Goal: Task Accomplishment & Management: Use online tool/utility

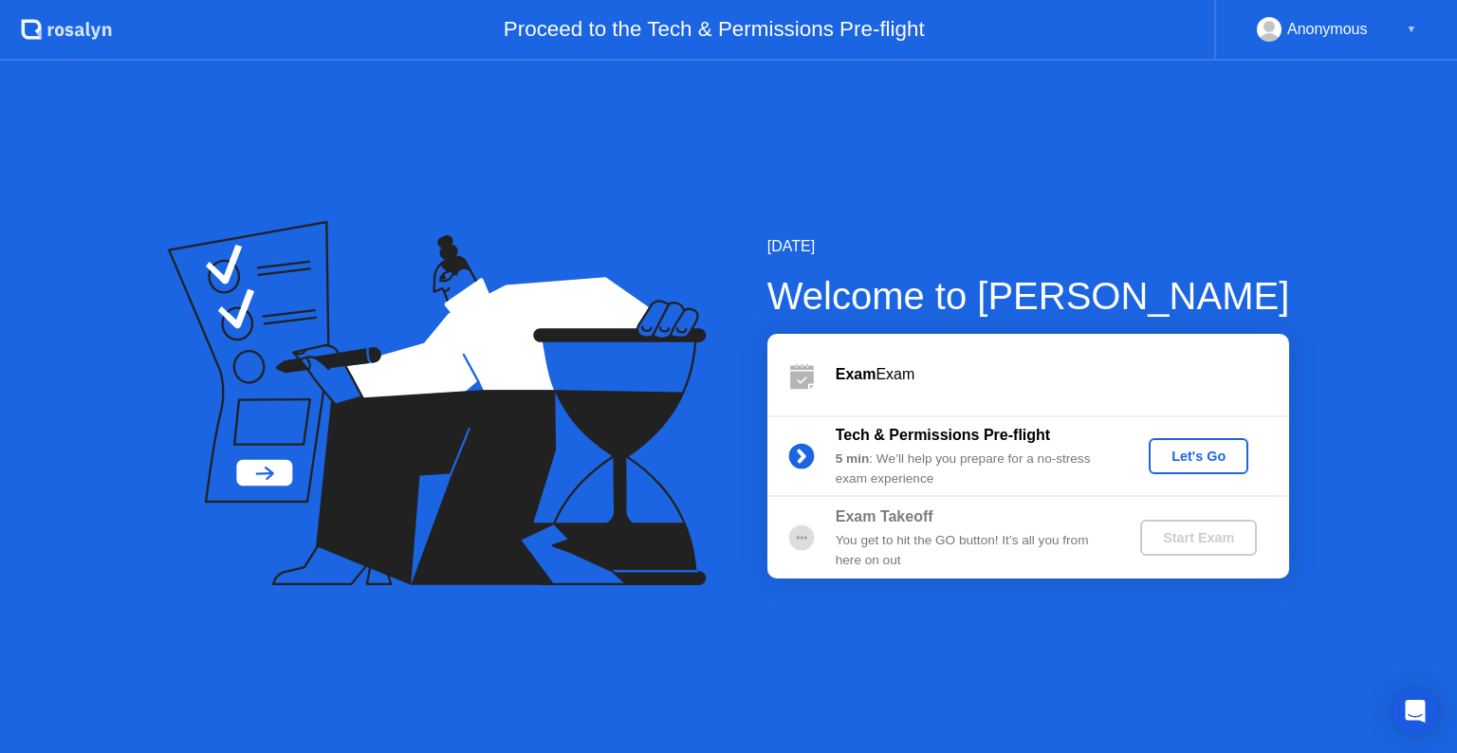
click at [1198, 459] on div "Let's Go" at bounding box center [1199, 456] width 84 height 15
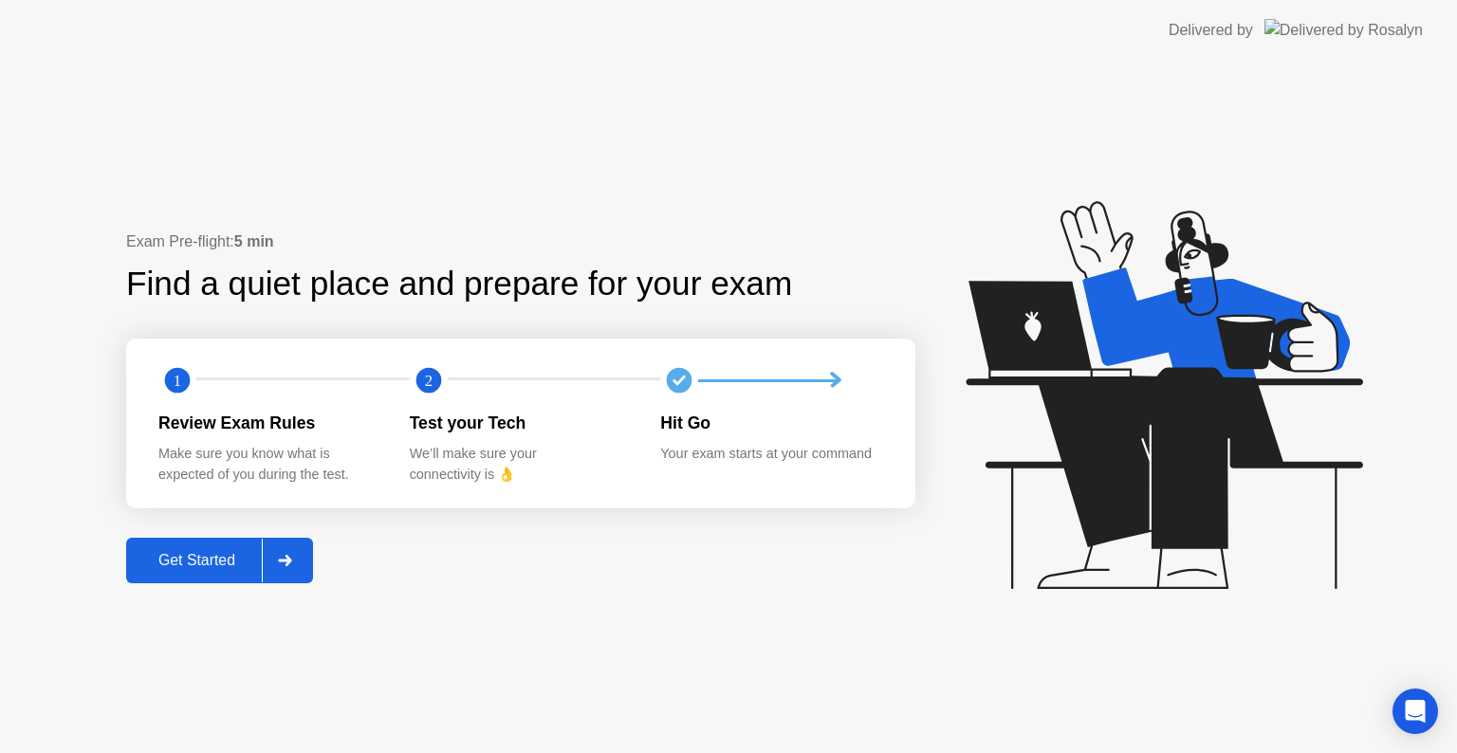
click at [228, 559] on div "Get Started" at bounding box center [197, 560] width 130 height 17
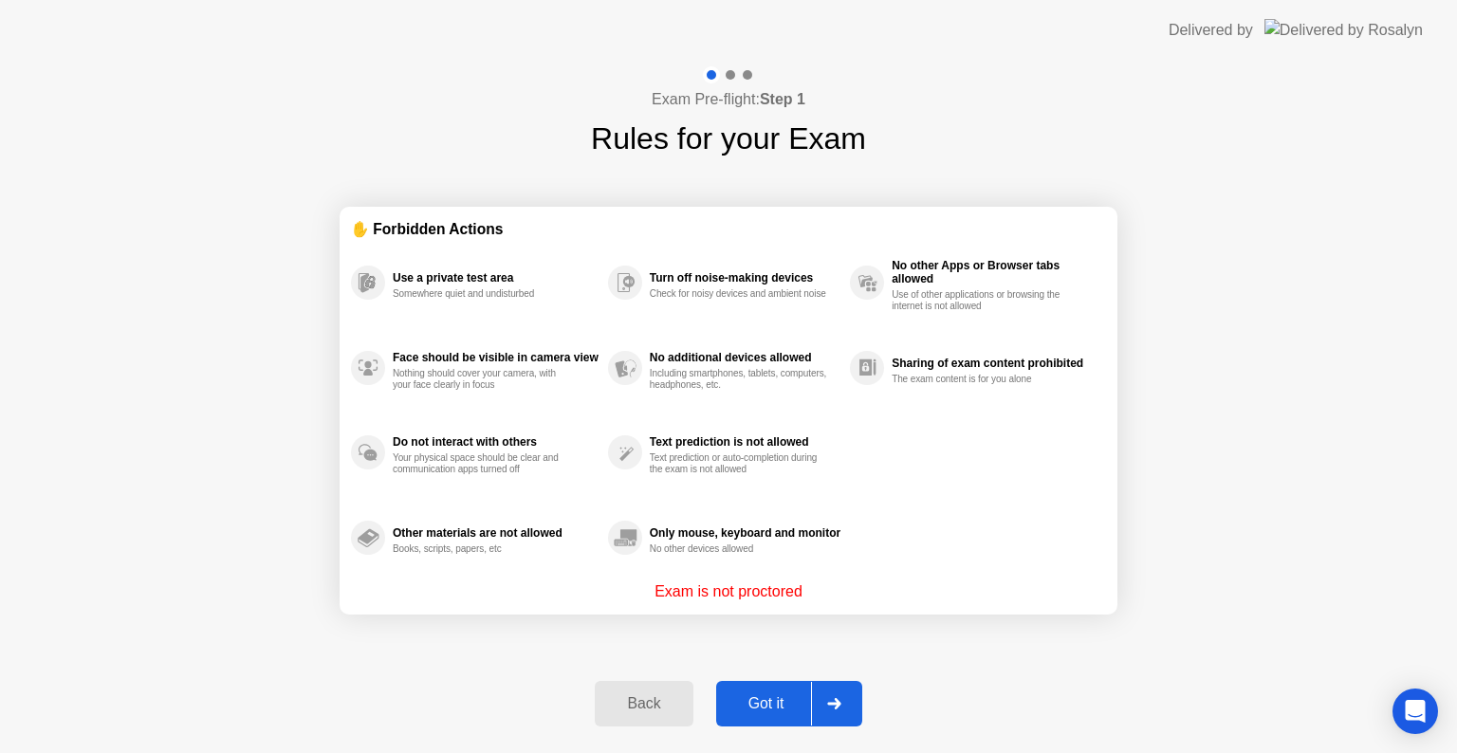
click at [786, 701] on div "Got it" at bounding box center [766, 703] width 89 height 17
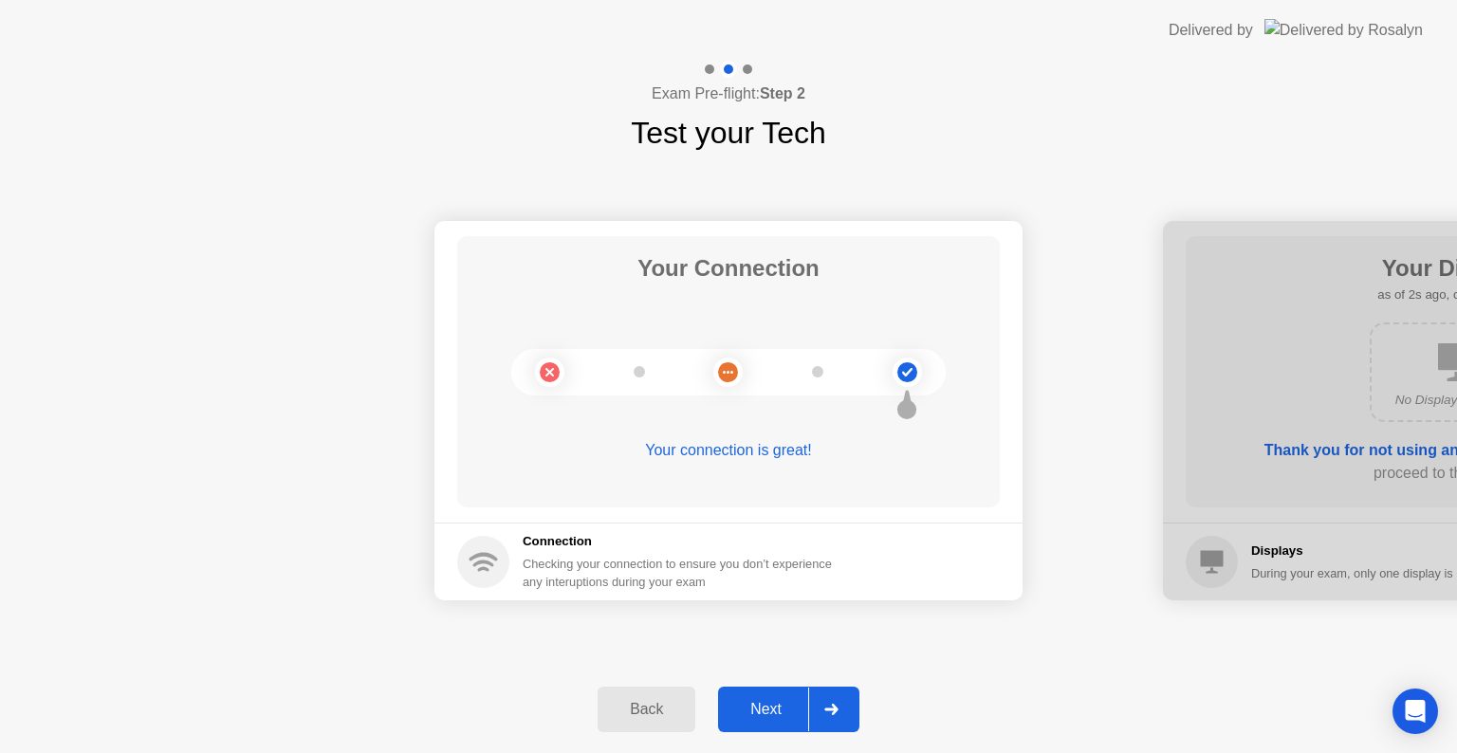
click at [670, 715] on div "Back" at bounding box center [646, 709] width 86 height 17
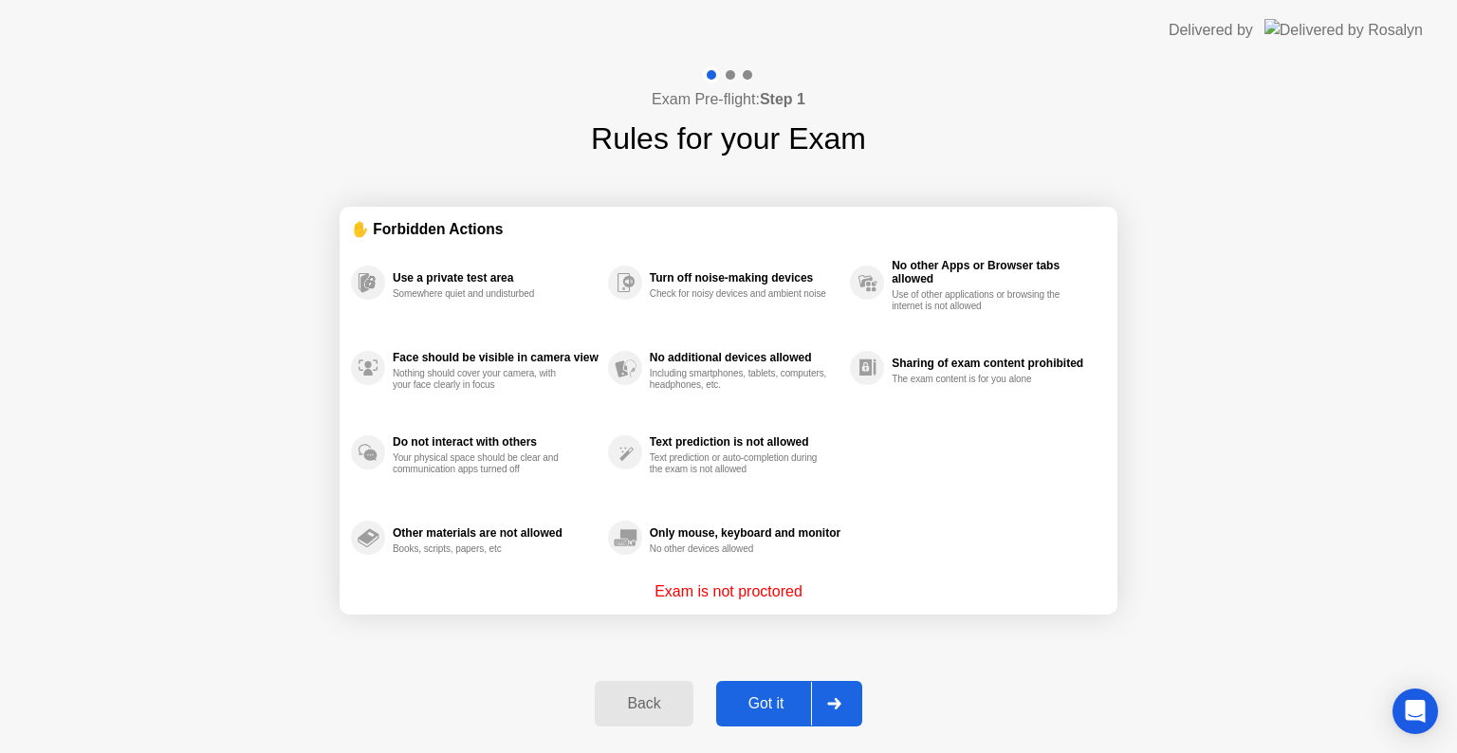
click at [652, 705] on div "Back" at bounding box center [644, 703] width 86 height 17
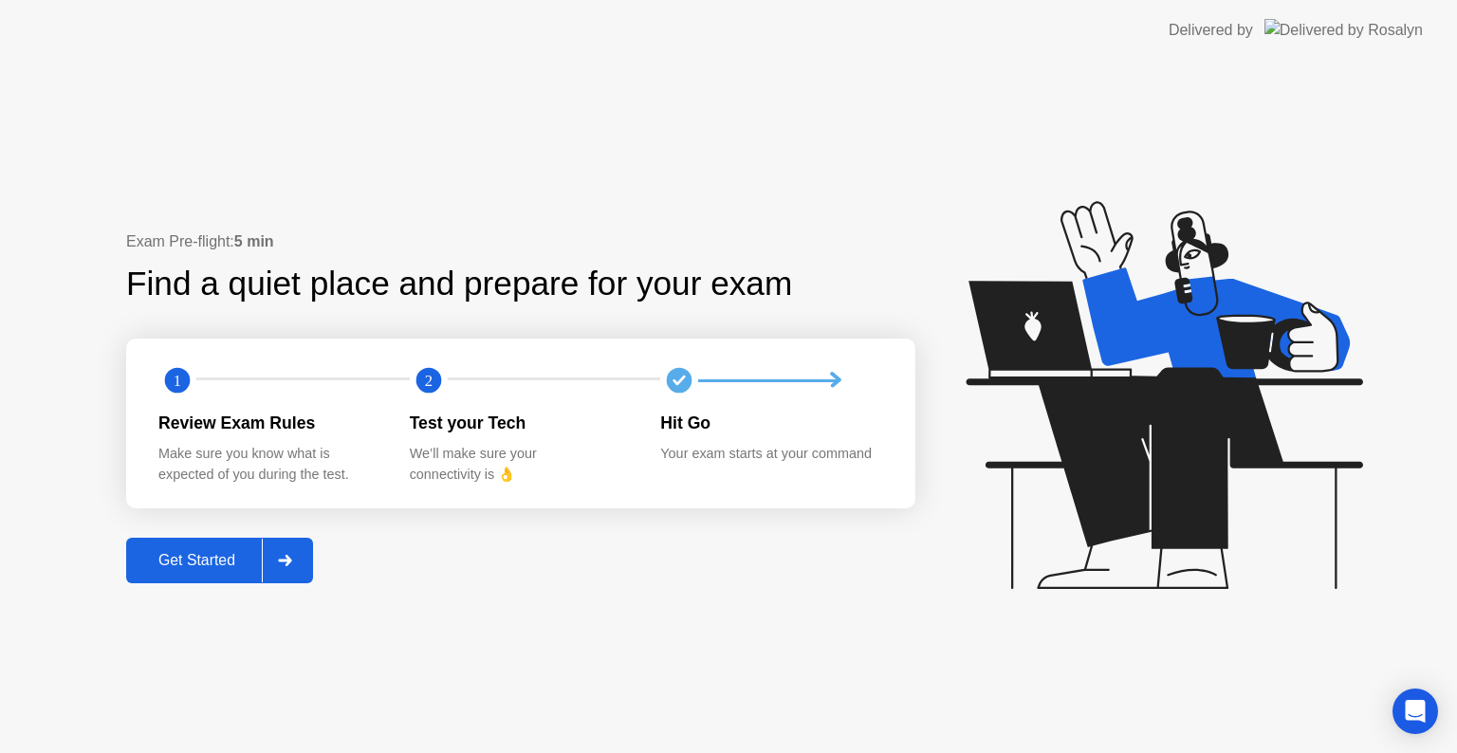
click at [284, 565] on icon at bounding box center [285, 560] width 14 height 11
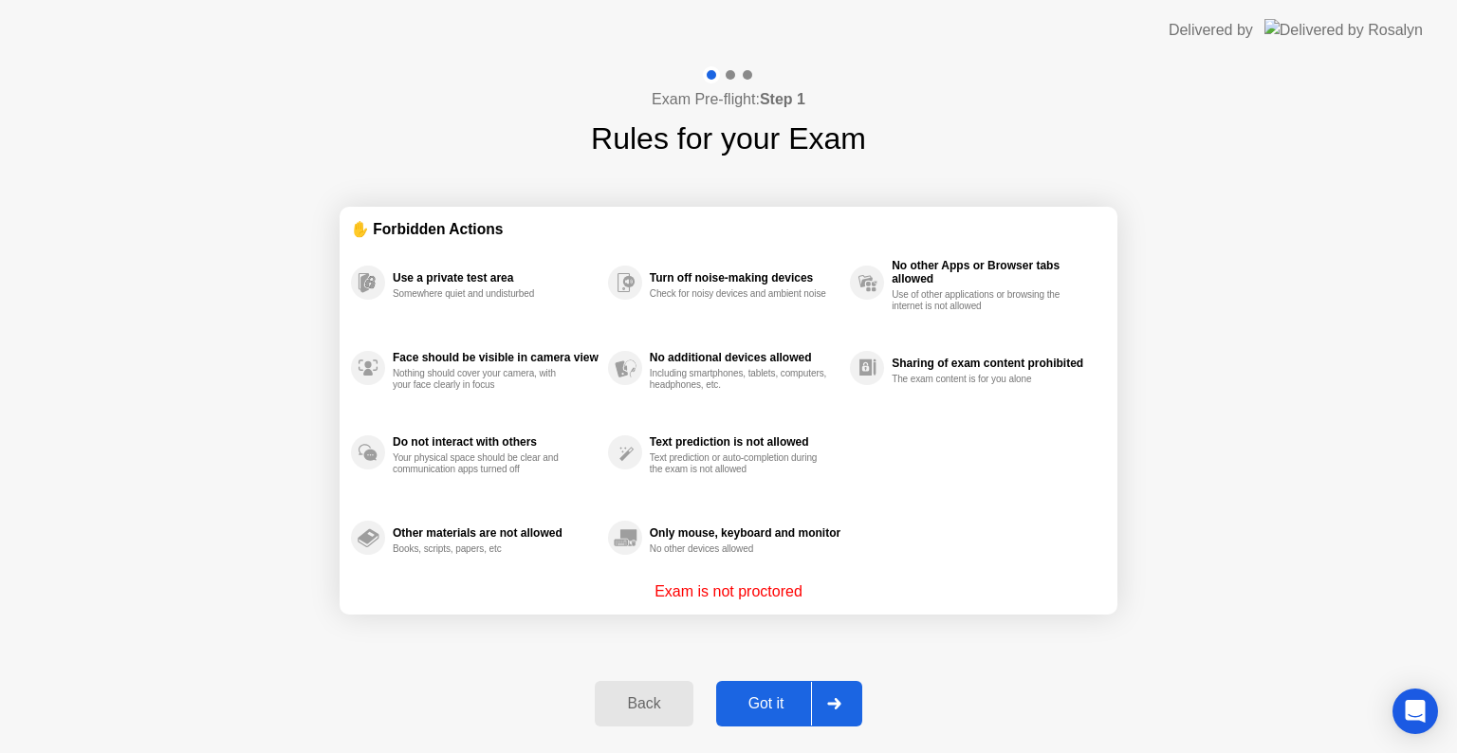
click at [839, 698] on icon at bounding box center [834, 703] width 14 height 11
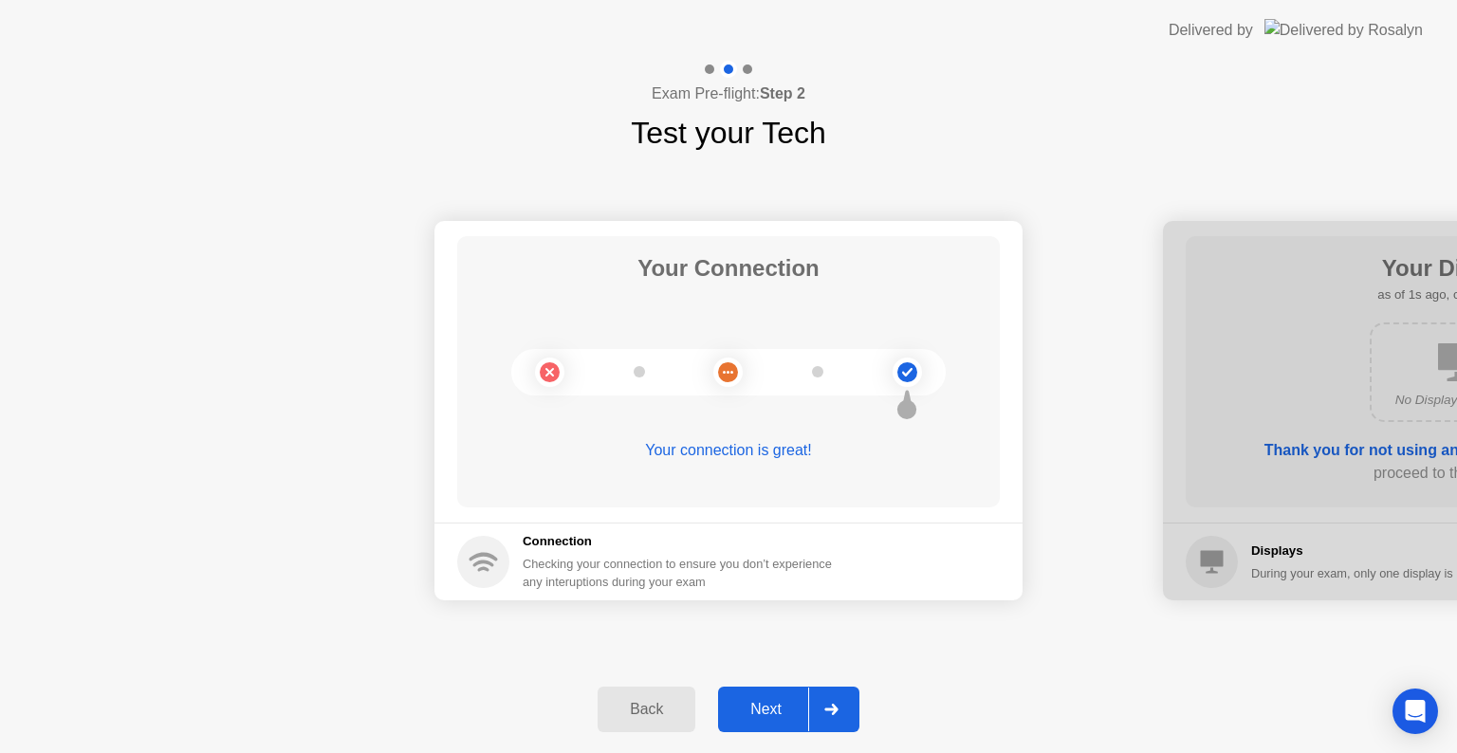
click at [775, 710] on div "Next" at bounding box center [766, 709] width 84 height 17
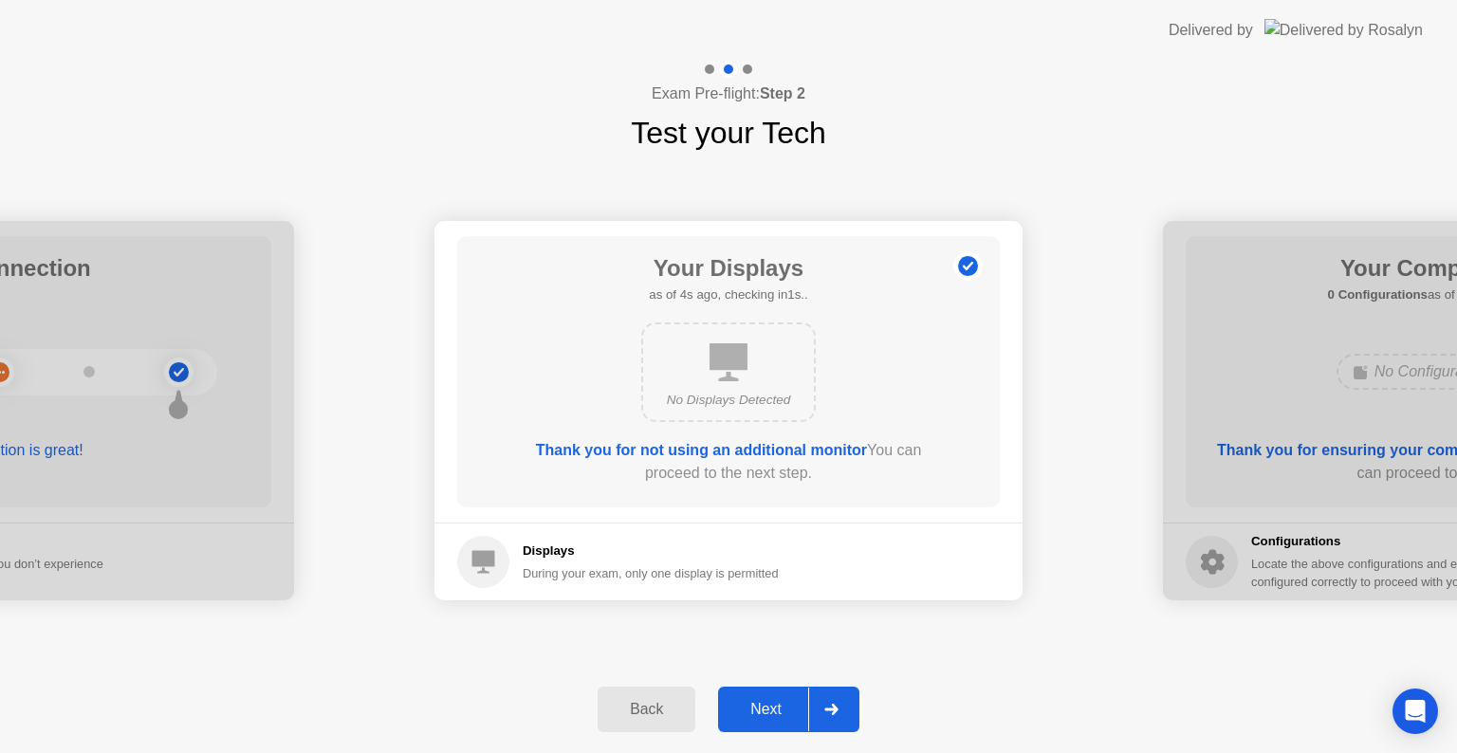
click at [775, 710] on div "Next" at bounding box center [766, 709] width 84 height 17
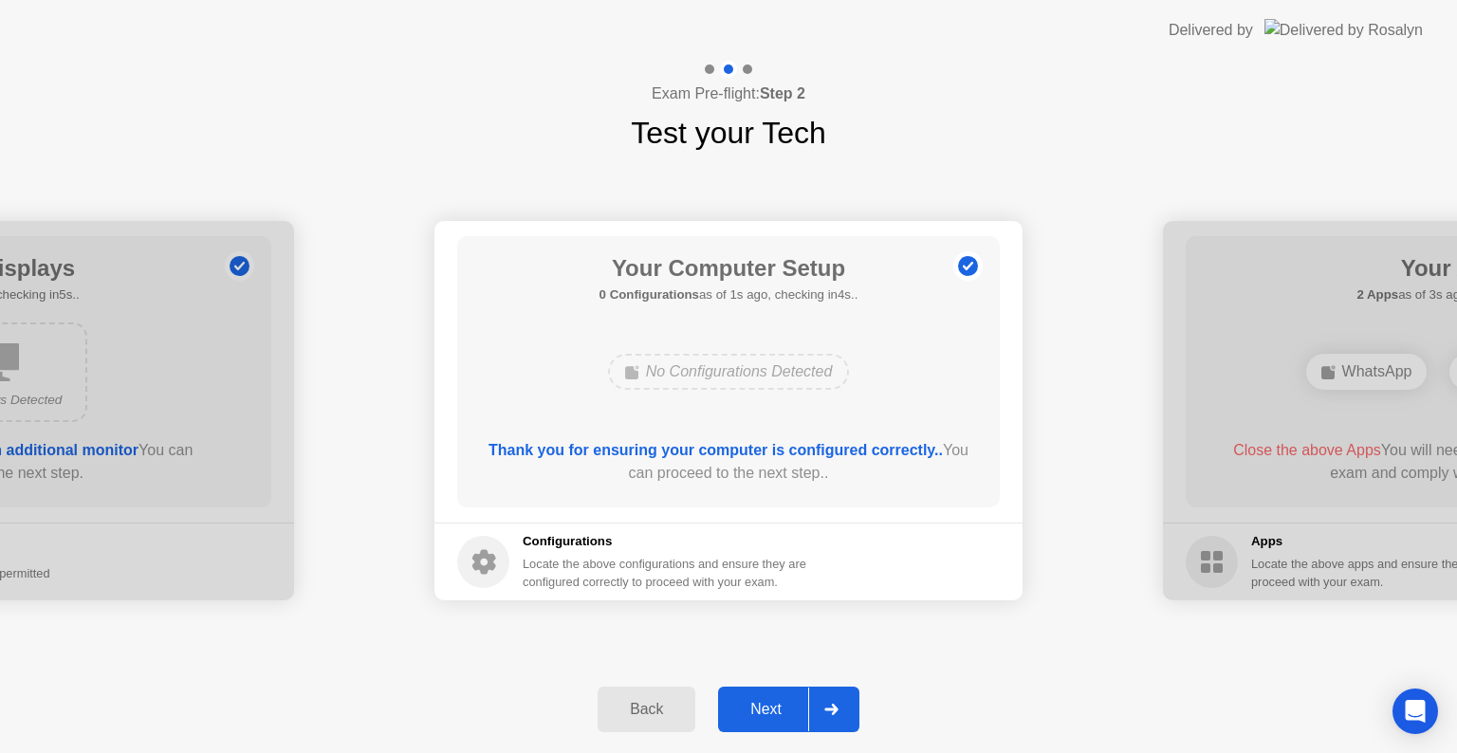
click at [775, 710] on div "Next" at bounding box center [766, 709] width 84 height 17
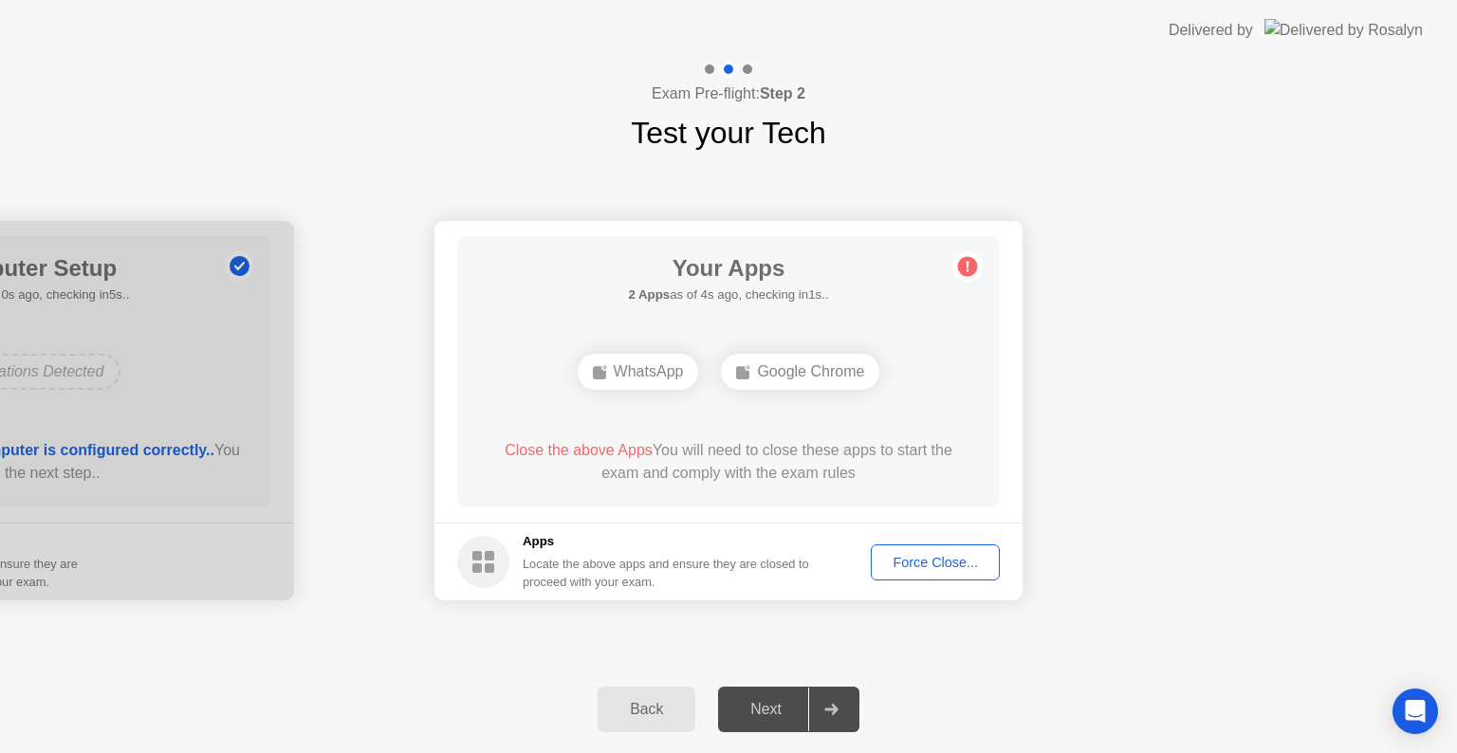
click at [936, 568] on div "Force Close..." at bounding box center [936, 562] width 116 height 15
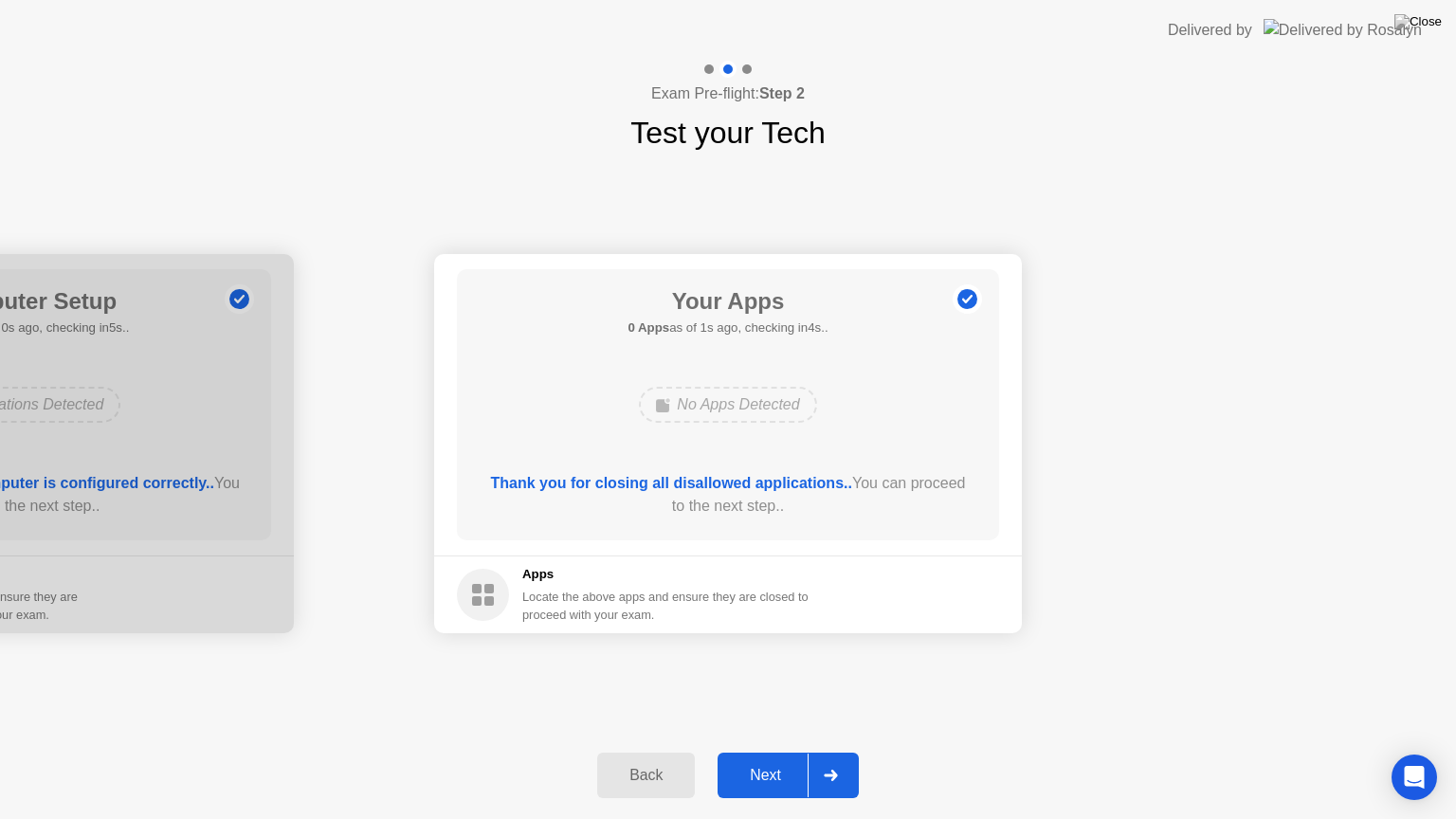
click at [771, 751] on div "Next" at bounding box center [765, 775] width 84 height 17
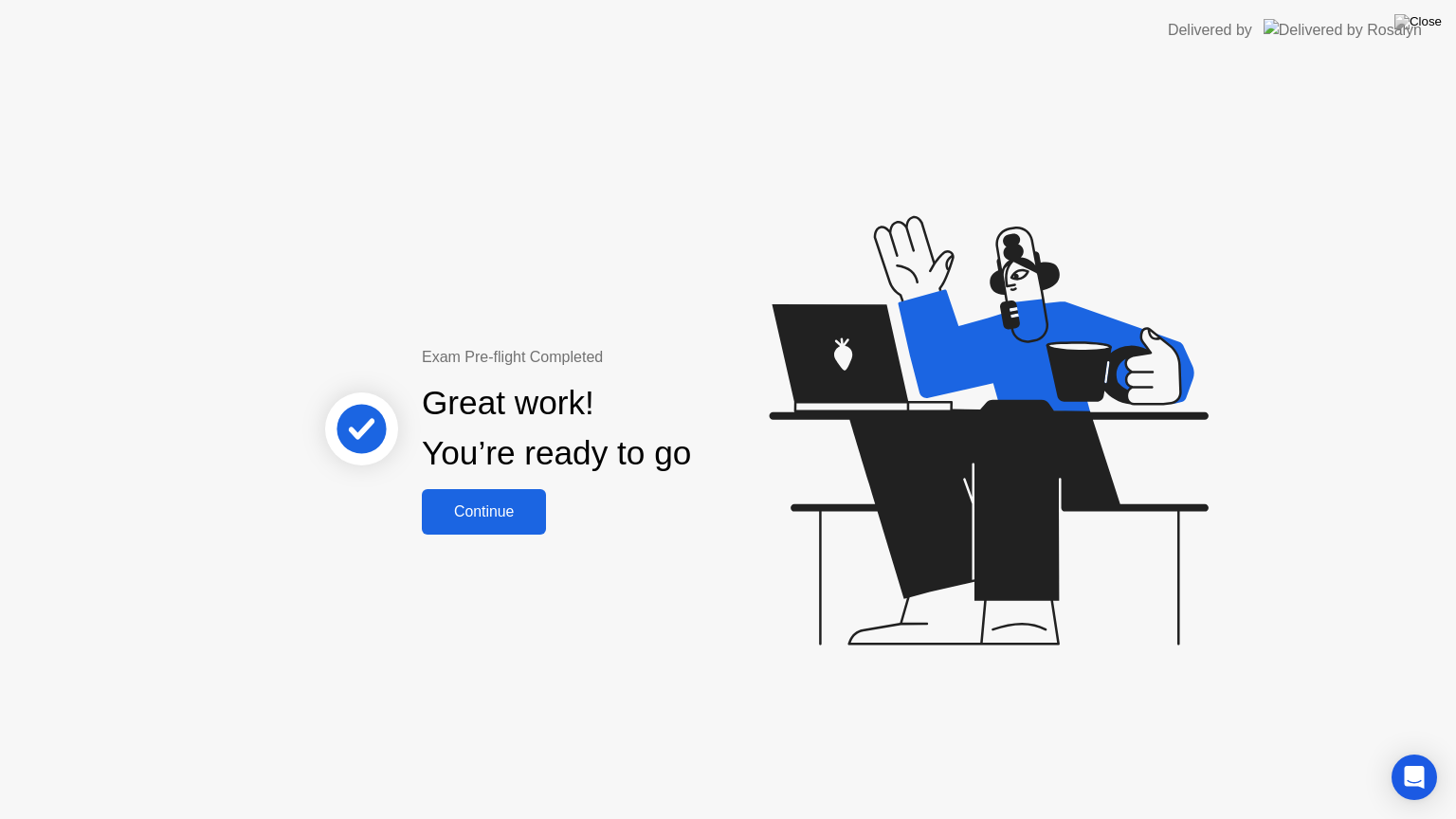
click at [473, 513] on div "Continue" at bounding box center [484, 511] width 113 height 17
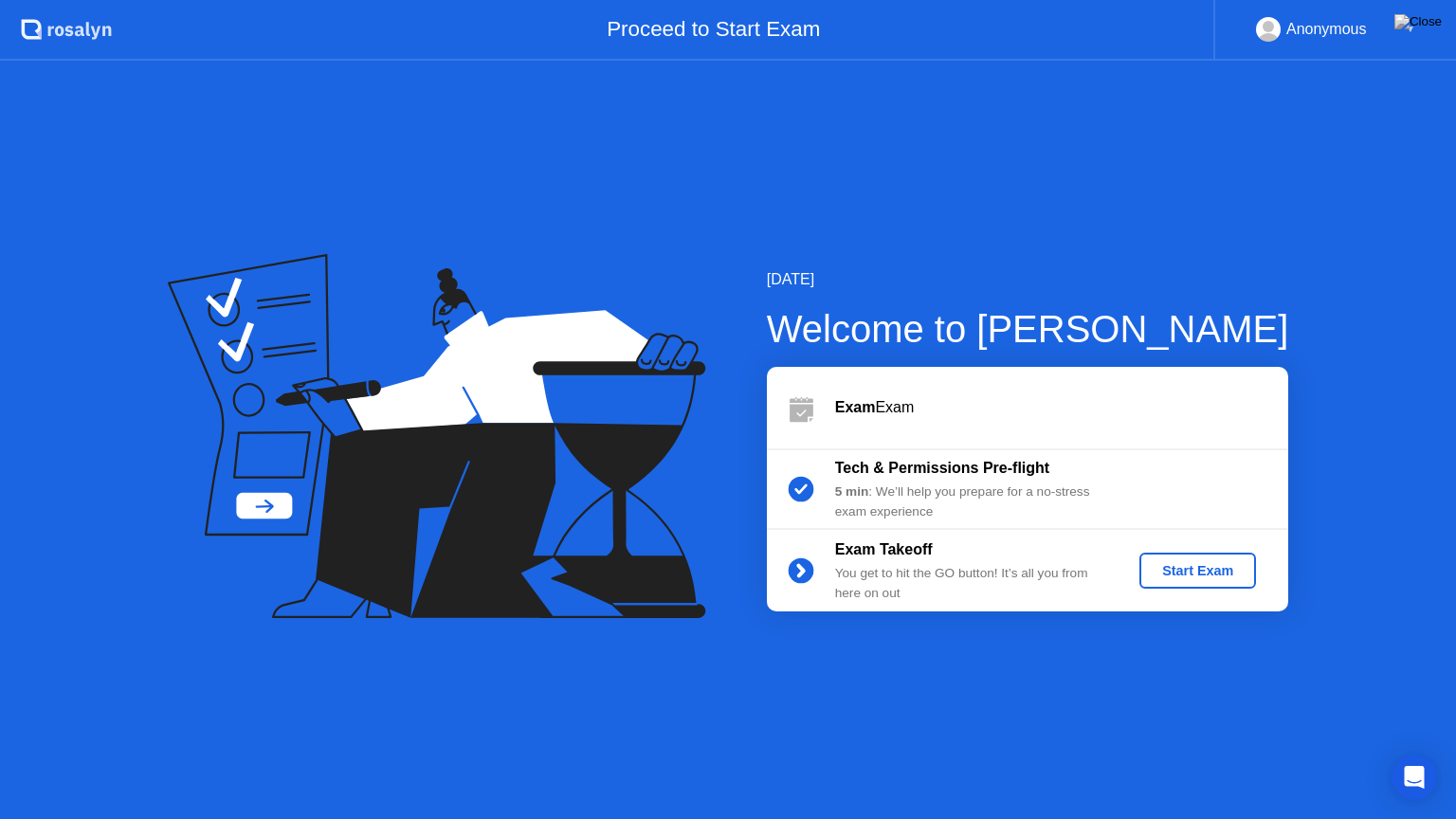
click at [1225, 578] on div "Start Exam" at bounding box center [1198, 570] width 102 height 15
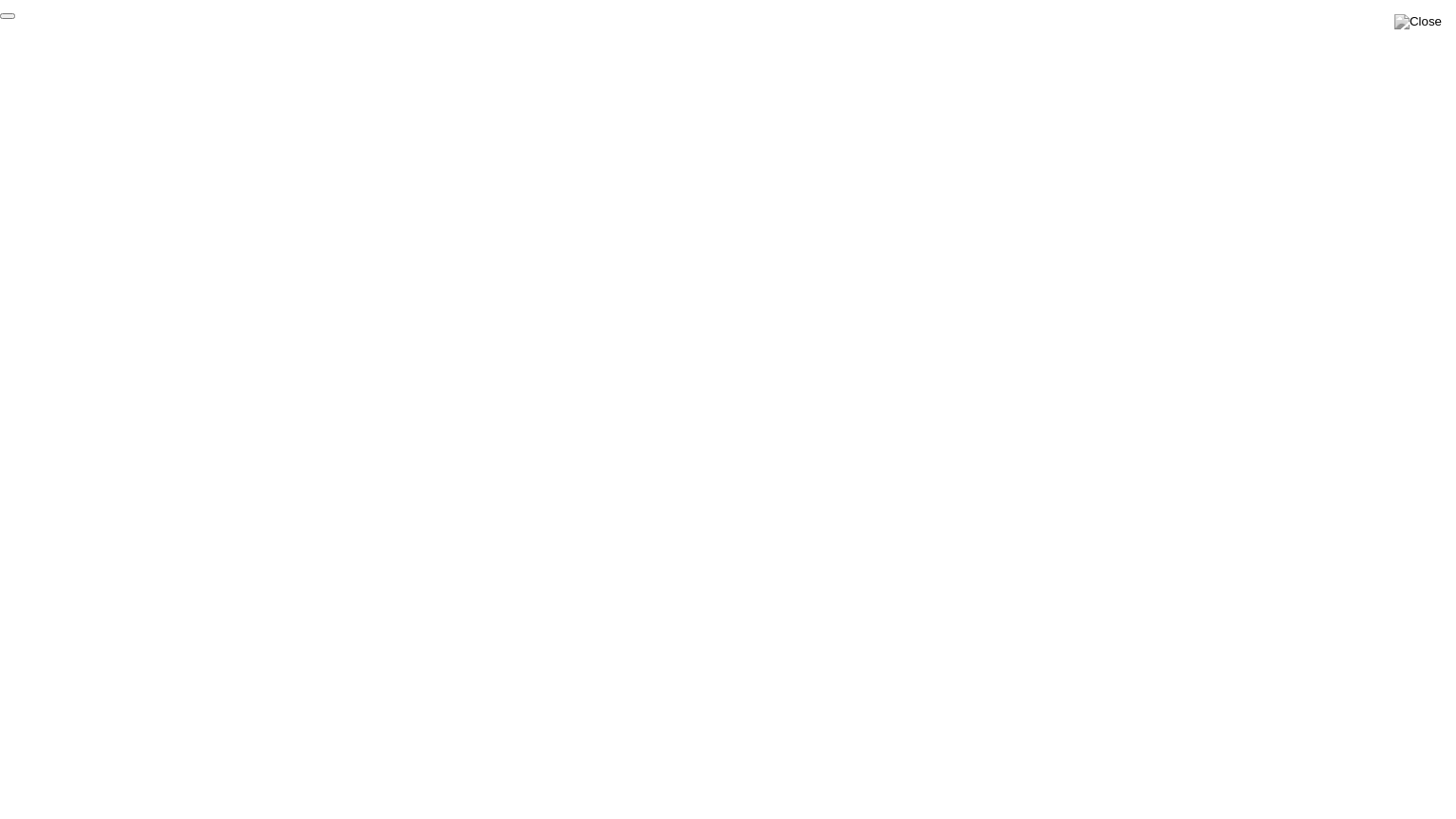
click div "End Proctoring Session"
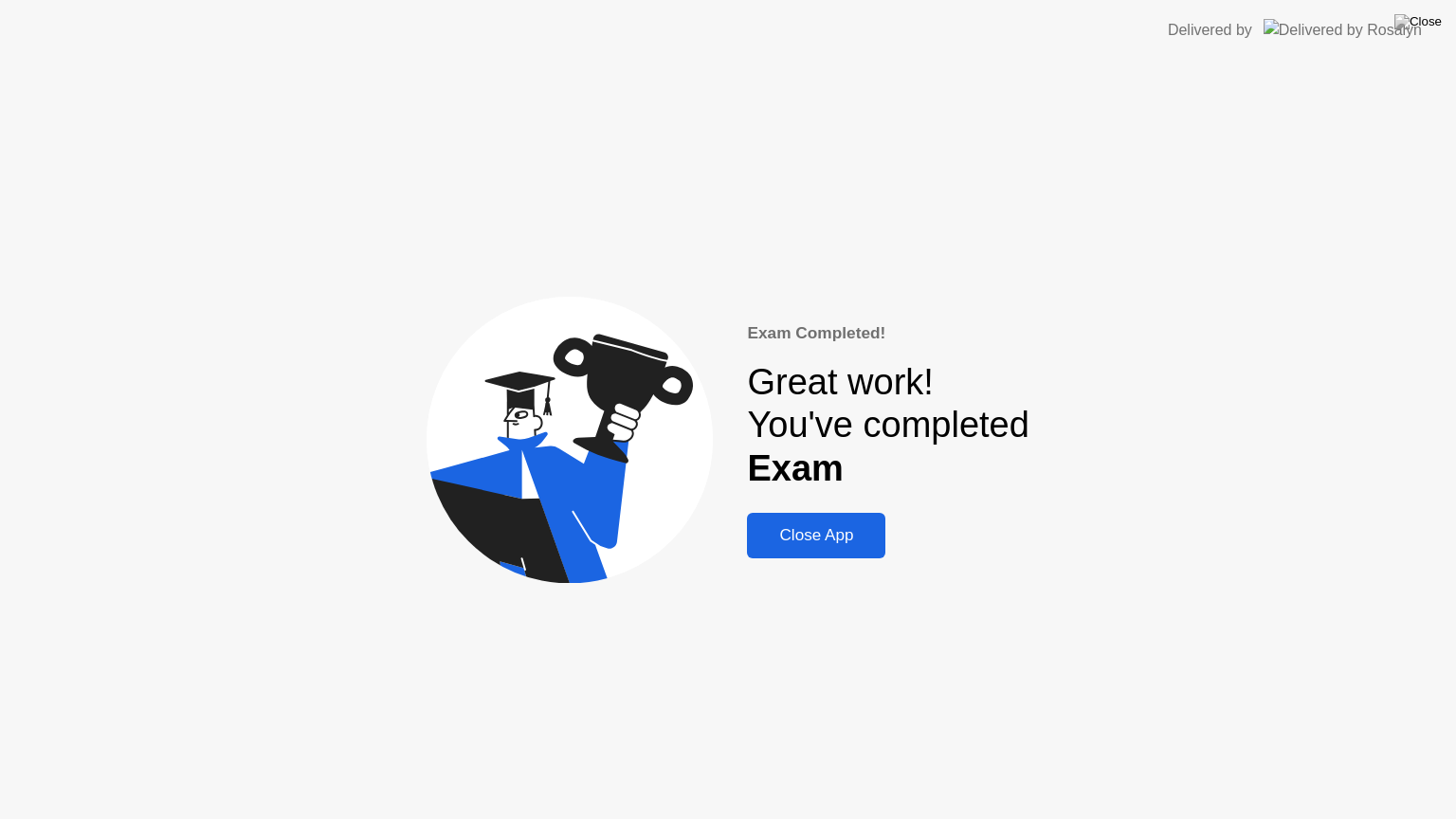
click at [819, 533] on div "Close App" at bounding box center [815, 535] width 127 height 19
